Goal: Find specific page/section: Find specific page/section

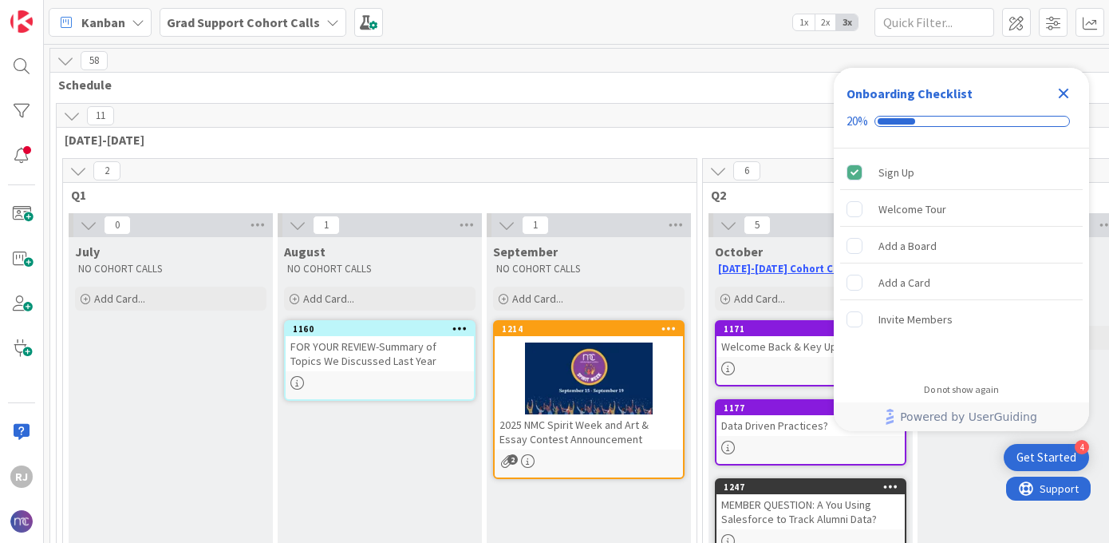
click at [275, 19] on b "Grad Support Cohort Calls" at bounding box center [243, 22] width 153 height 16
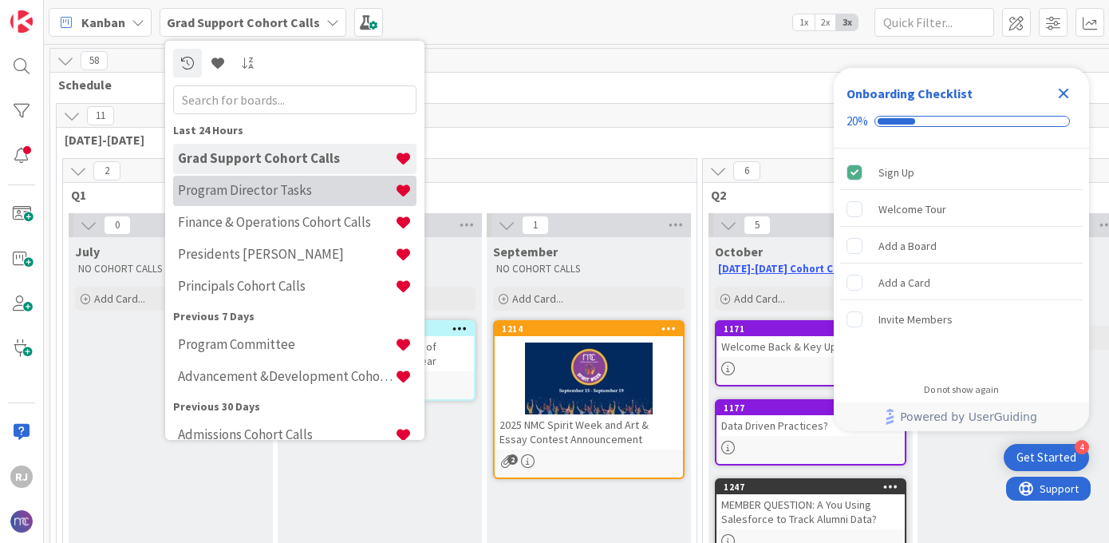
click at [247, 190] on h4 "Program Director Tasks" at bounding box center [286, 190] width 217 height 16
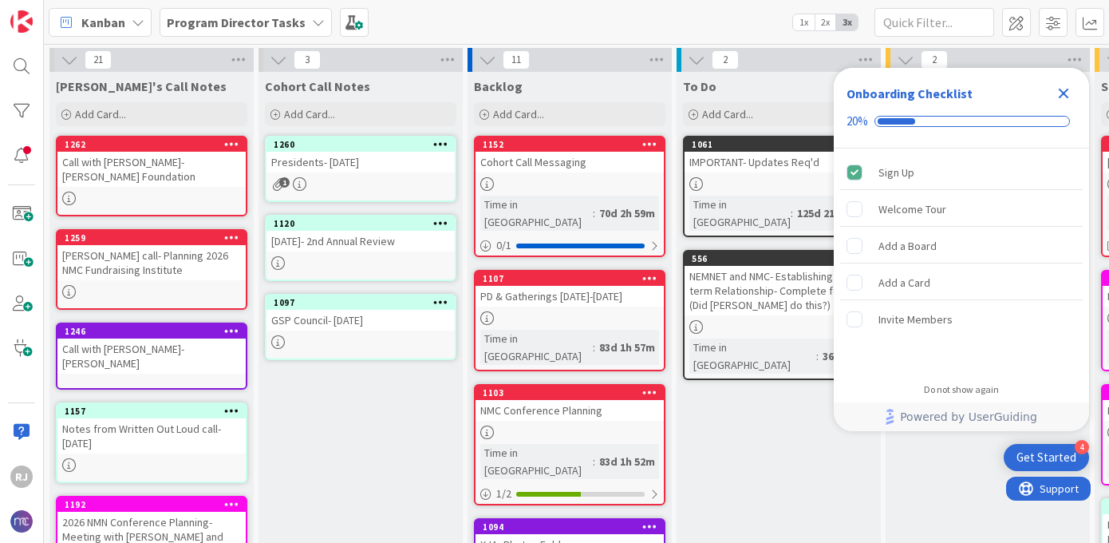
click at [171, 173] on div "Call with [PERSON_NAME]- [PERSON_NAME] Foundation" at bounding box center [151, 169] width 188 height 35
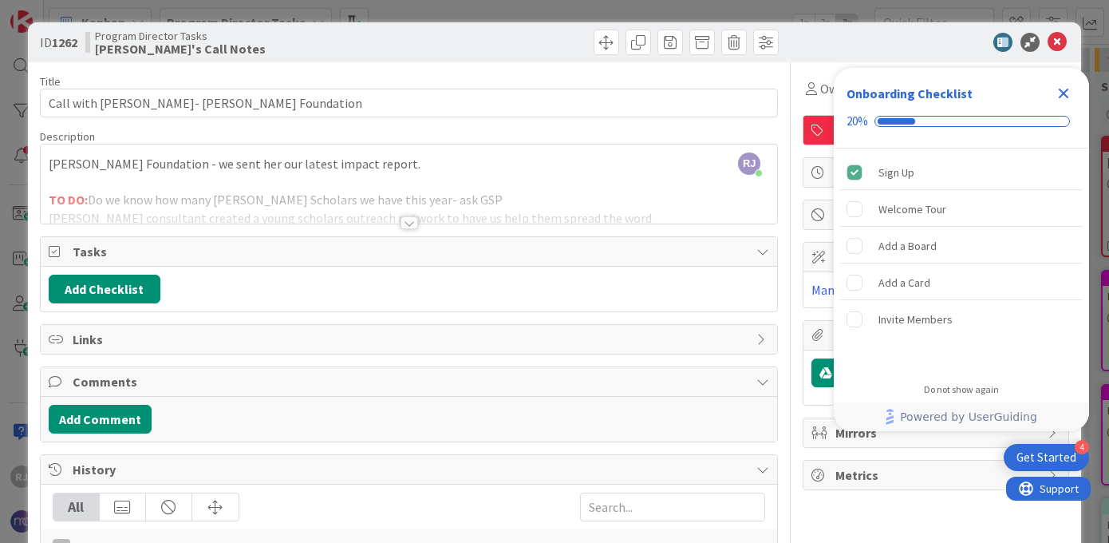
click at [1063, 91] on icon "Close Checklist" at bounding box center [1063, 93] width 19 height 19
